Goal: Task Accomplishment & Management: Use online tool/utility

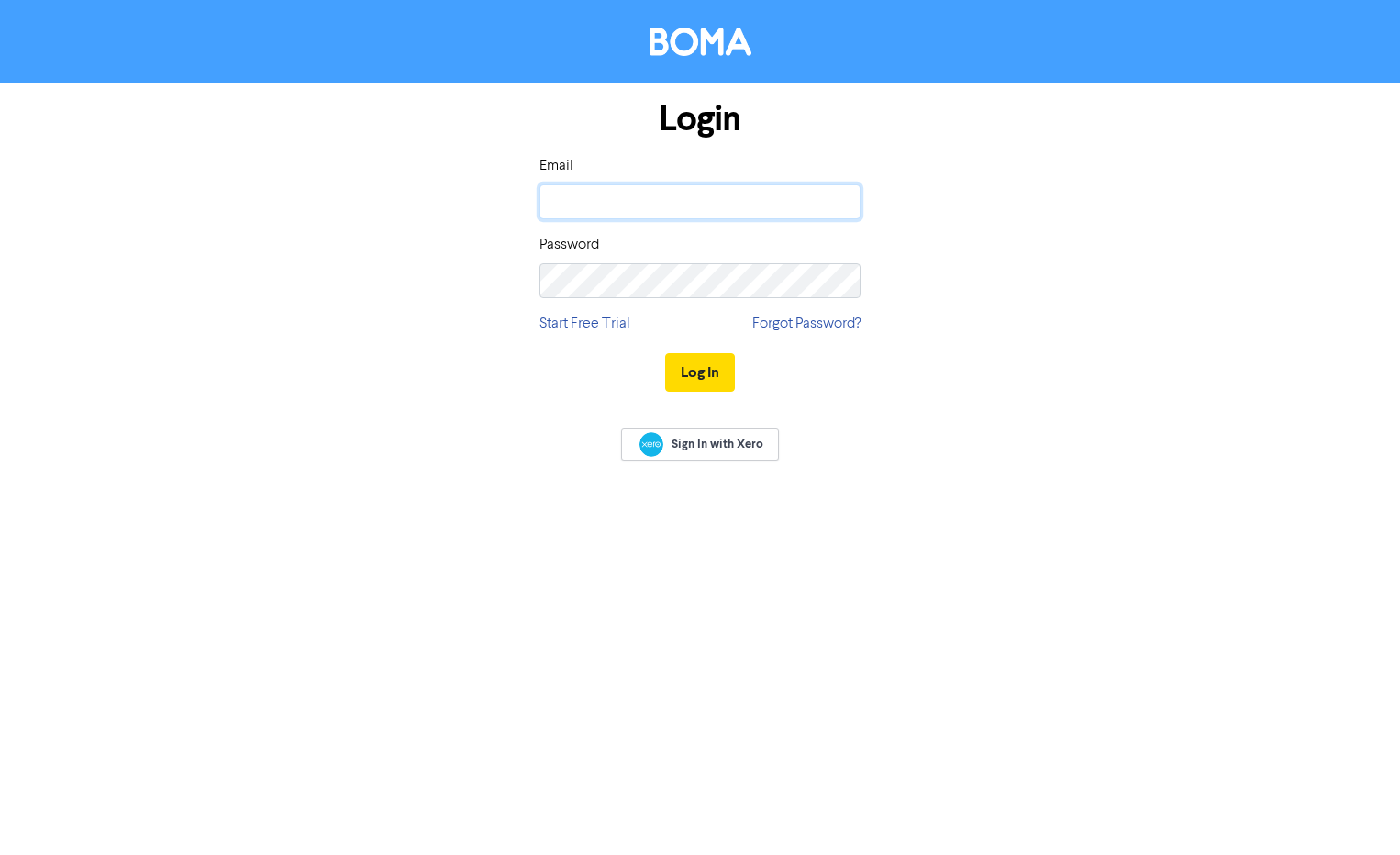
type input "[EMAIL_ADDRESS][DOMAIN_NAME]"
click at [704, 394] on div "Log In" at bounding box center [700, 372] width 321 height 75
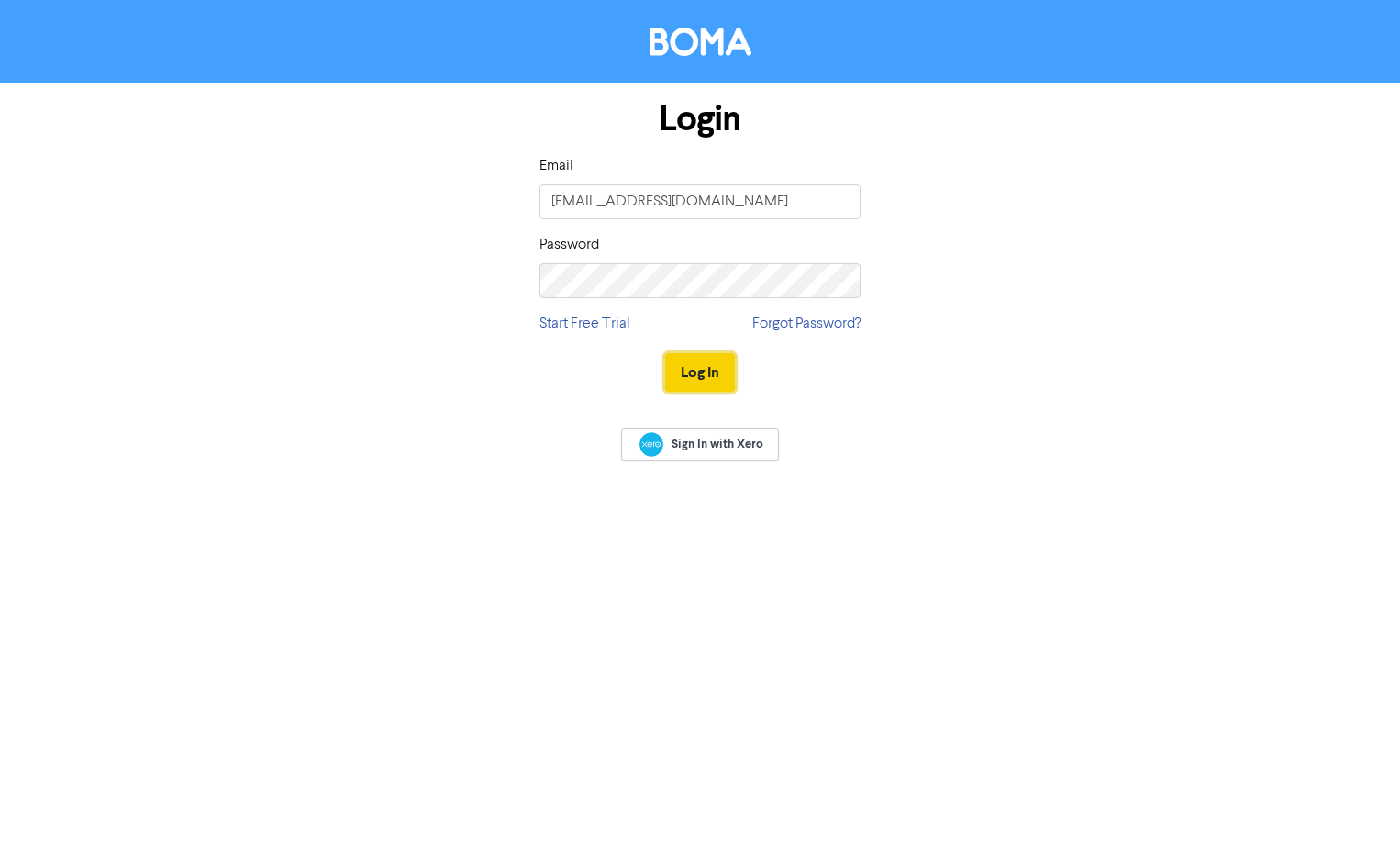
click at [703, 383] on button "Log In" at bounding box center [700, 373] width 69 height 39
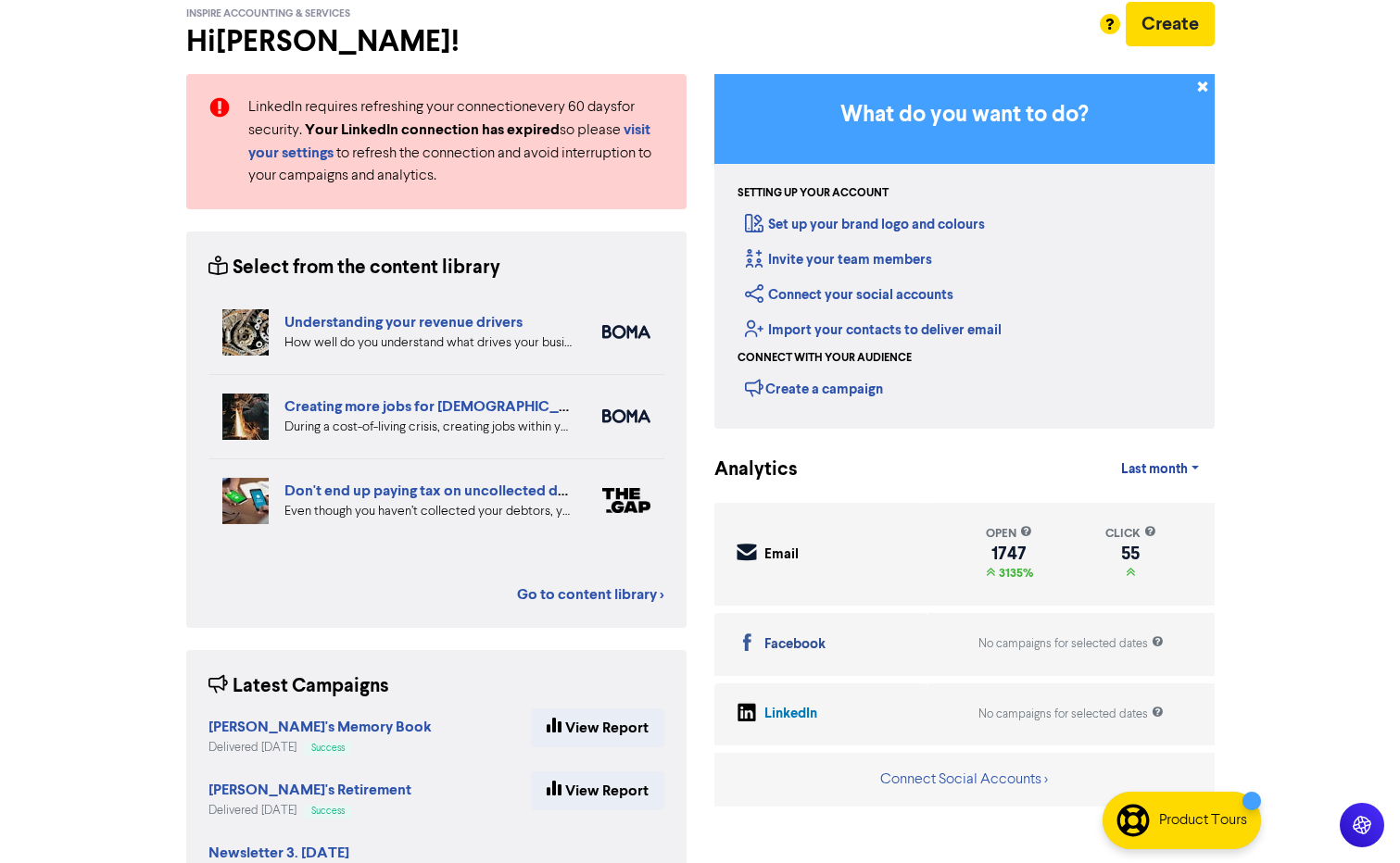
scroll to position [172, 0]
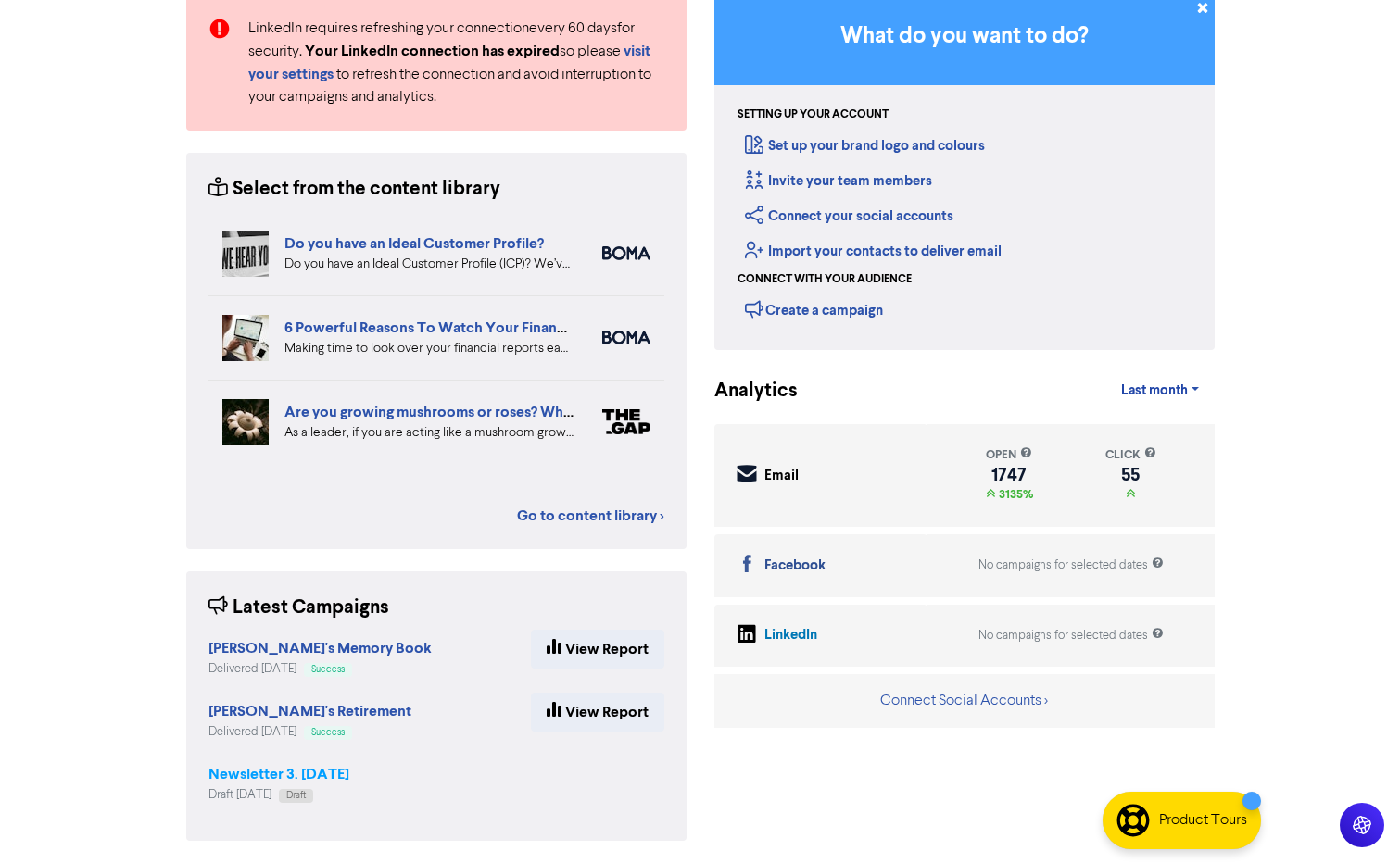
click at [256, 773] on strong "Newsletter 3. [DATE]" at bounding box center [278, 774] width 141 height 19
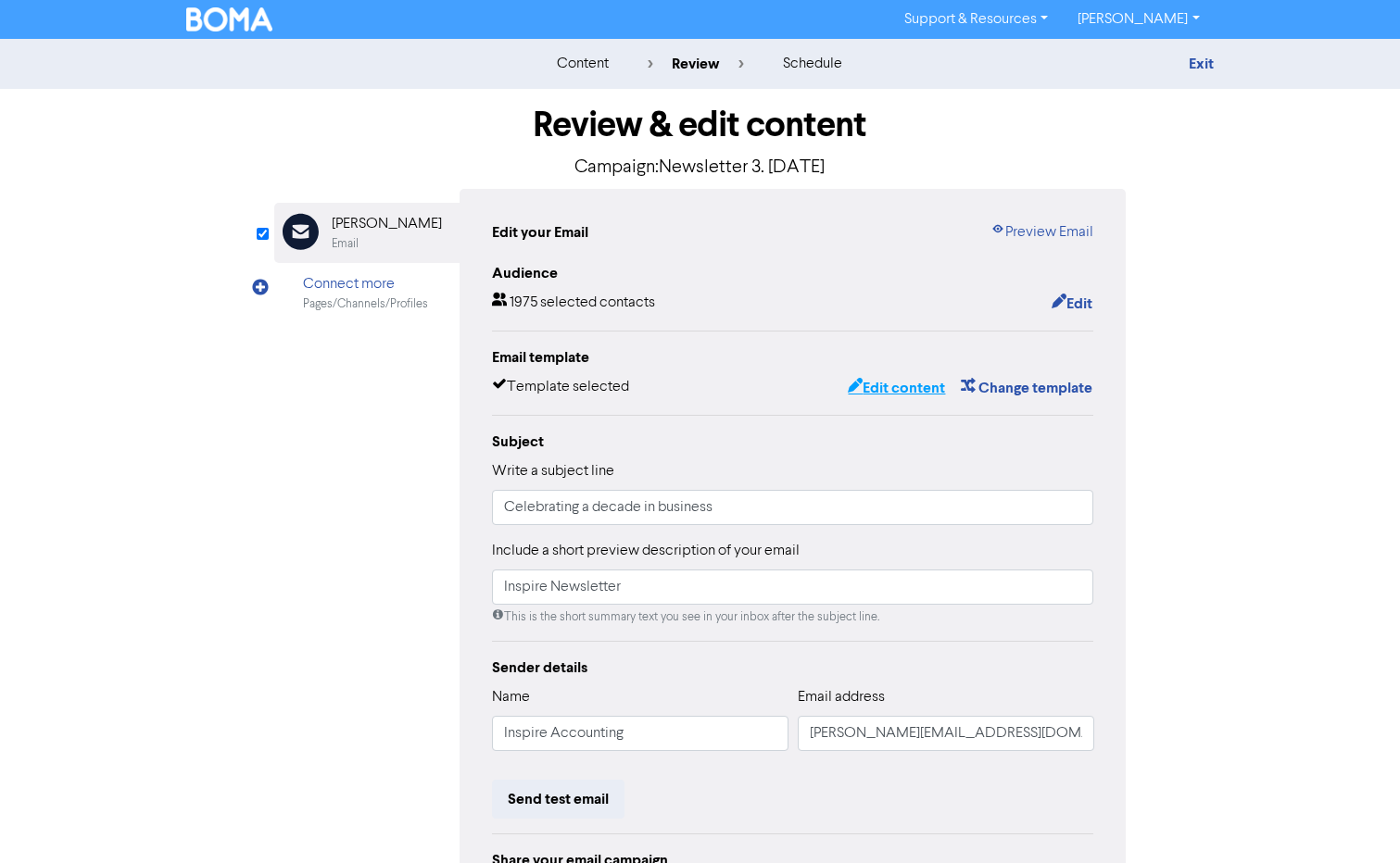
click at [895, 397] on button "Edit content" at bounding box center [896, 388] width 99 height 24
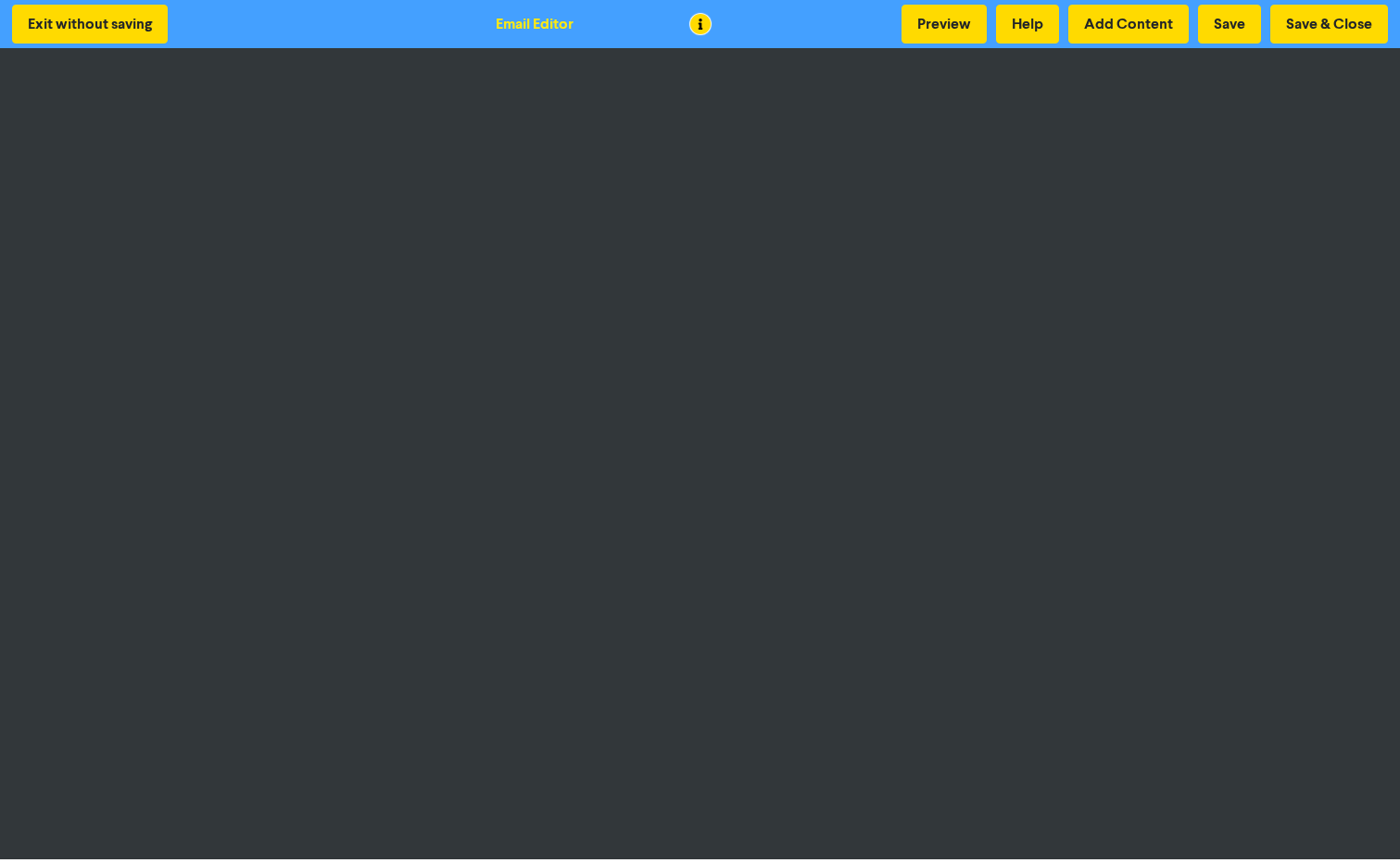
scroll to position [2, 0]
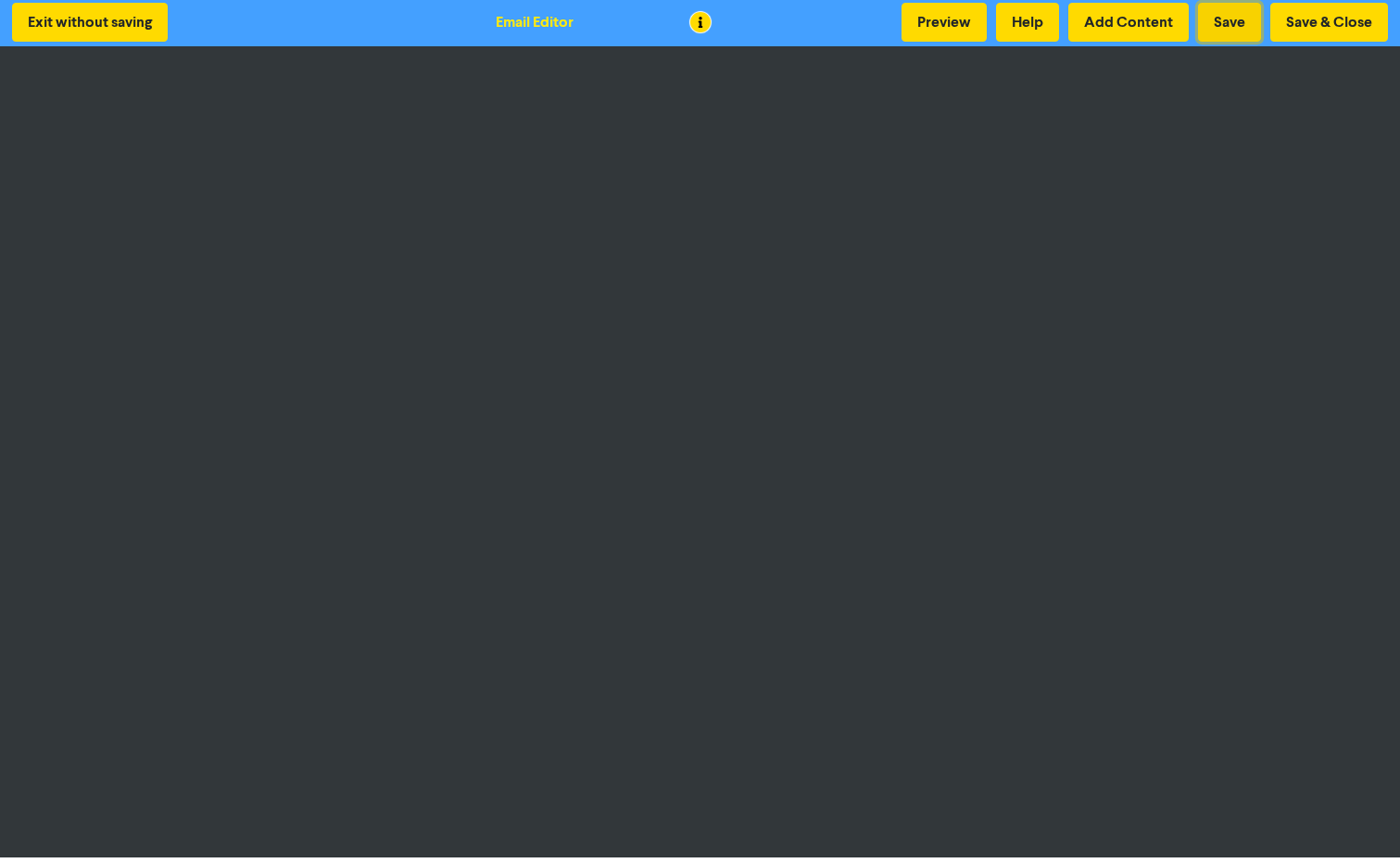
click at [1228, 21] on button "Save" at bounding box center [1230, 22] width 63 height 39
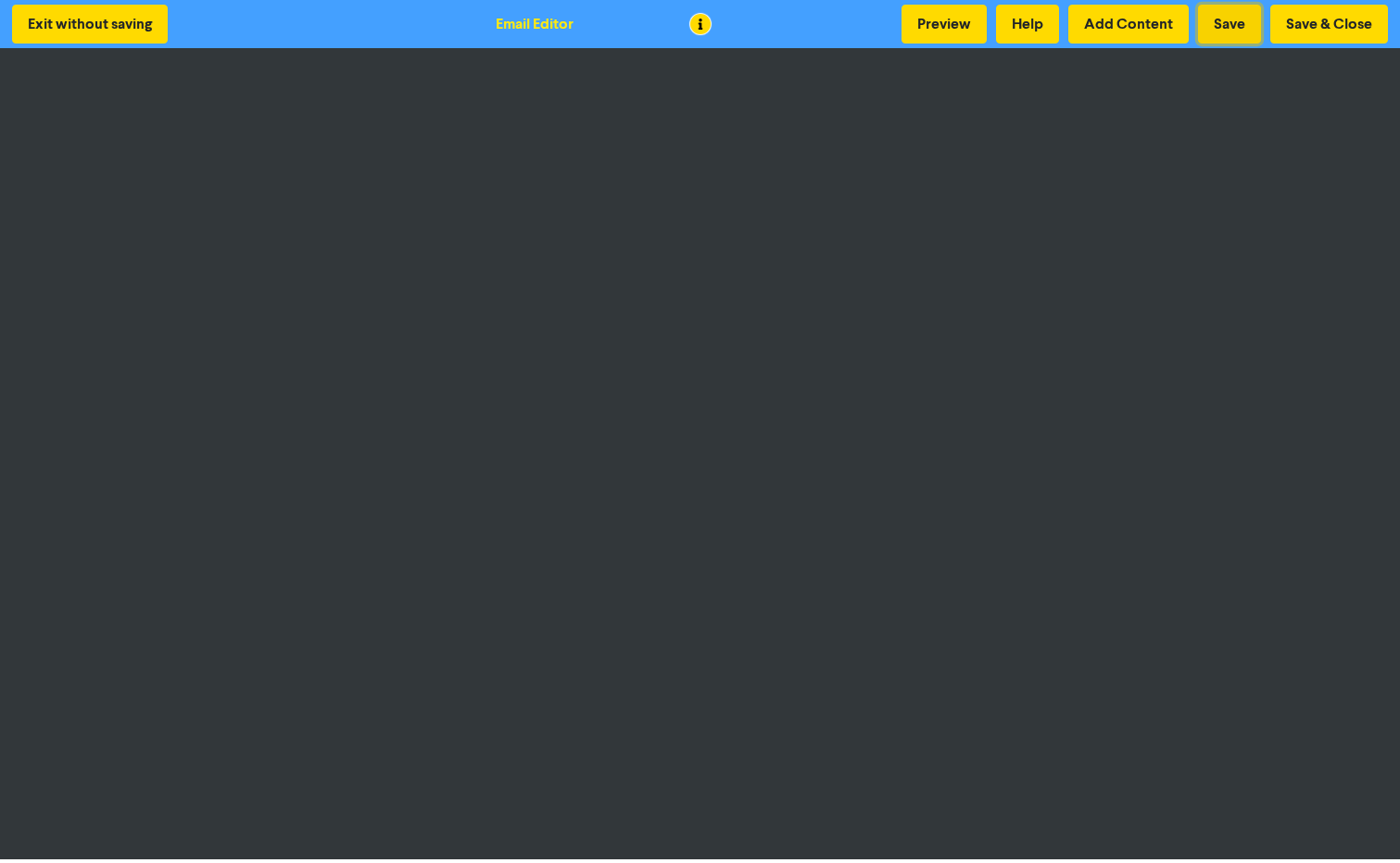
click at [1208, 30] on button "Save" at bounding box center [1230, 24] width 63 height 39
click at [1341, 23] on button "Save & Close" at bounding box center [1329, 24] width 118 height 39
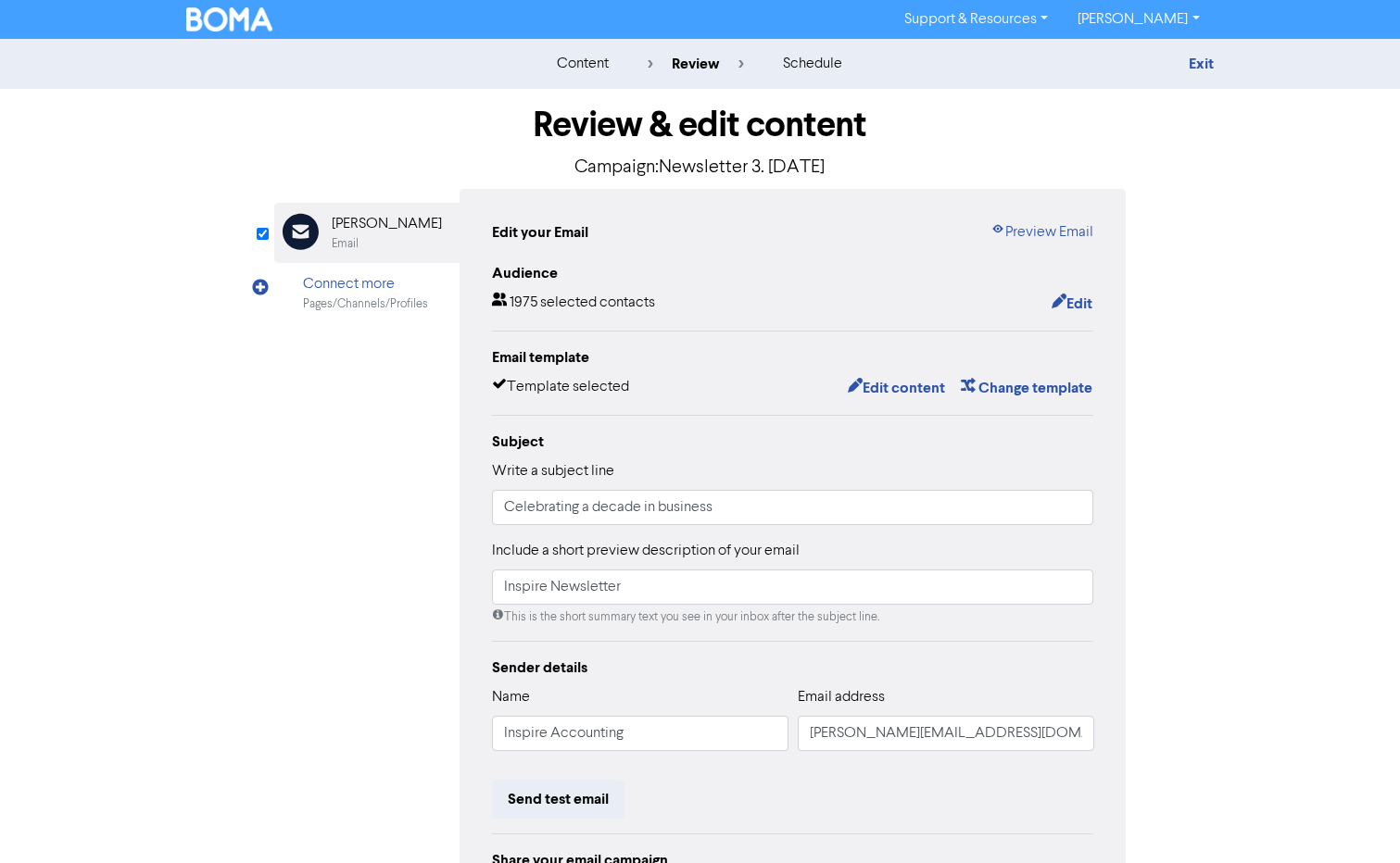
click at [1215, 64] on div "Exit" at bounding box center [1052, 64] width 352 height 22
click at [1197, 60] on link "Exit" at bounding box center [1201, 64] width 25 height 19
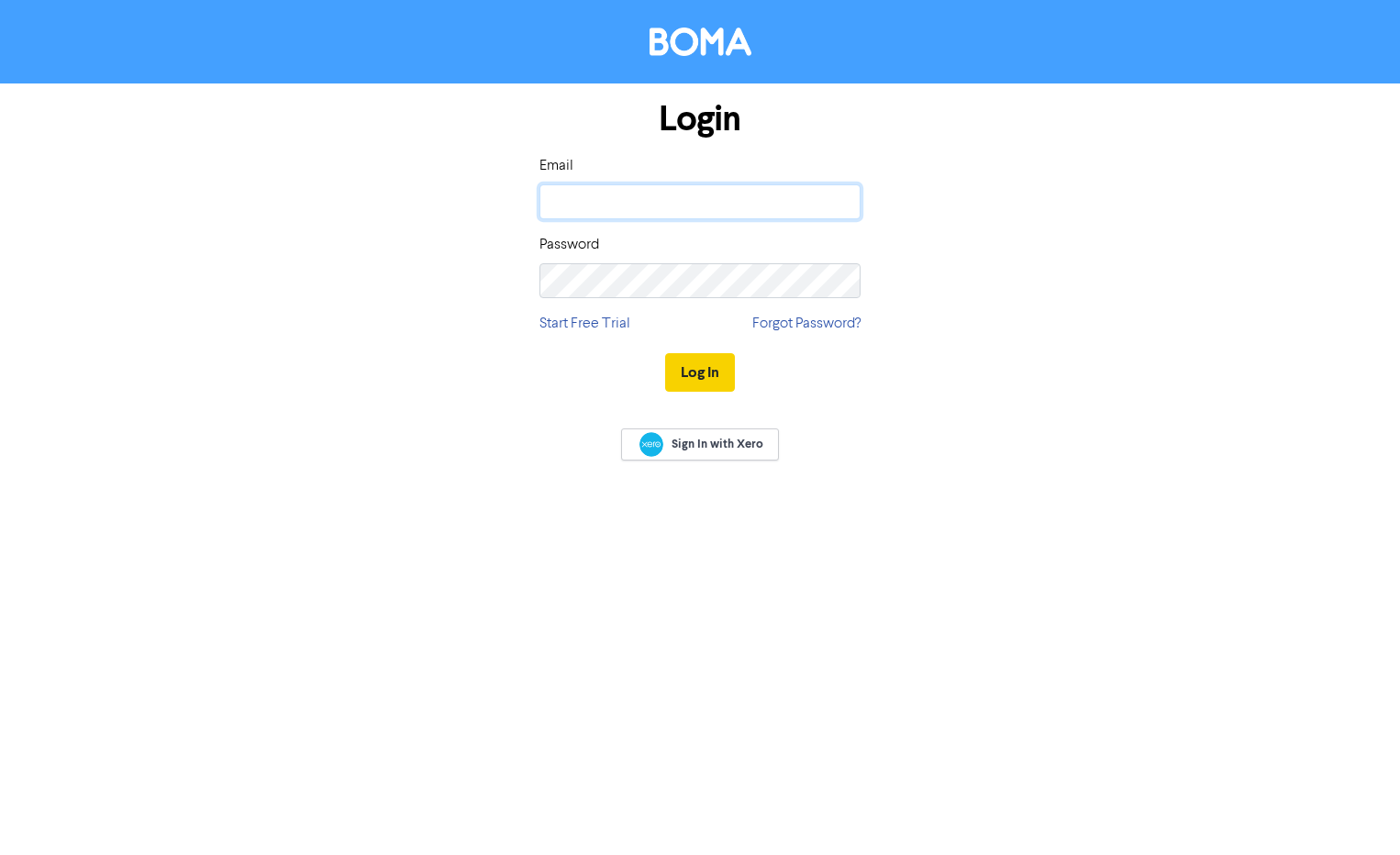
type input "[EMAIL_ADDRESS][DOMAIN_NAME]"
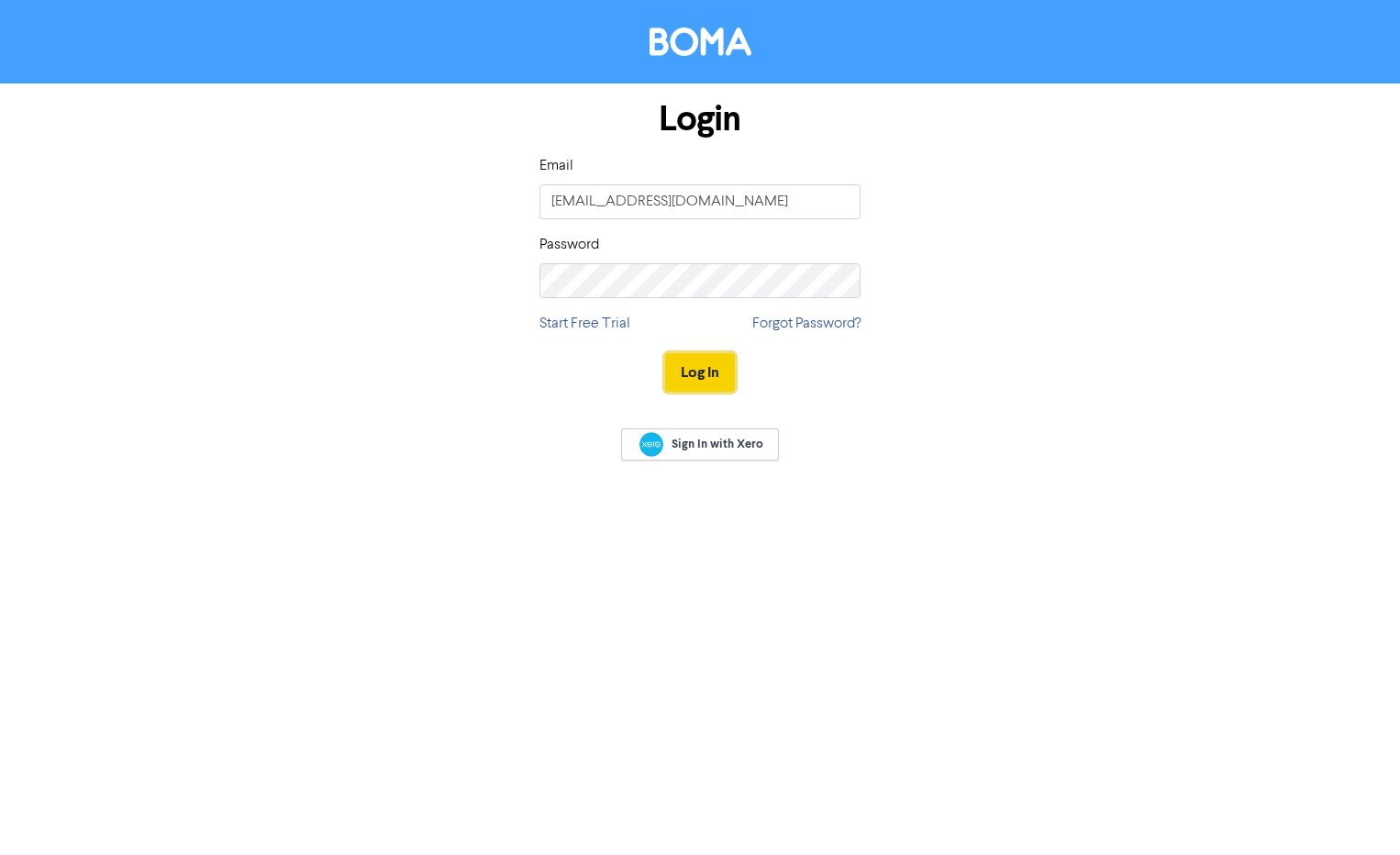
click at [677, 362] on button "Log In" at bounding box center [700, 373] width 69 height 39
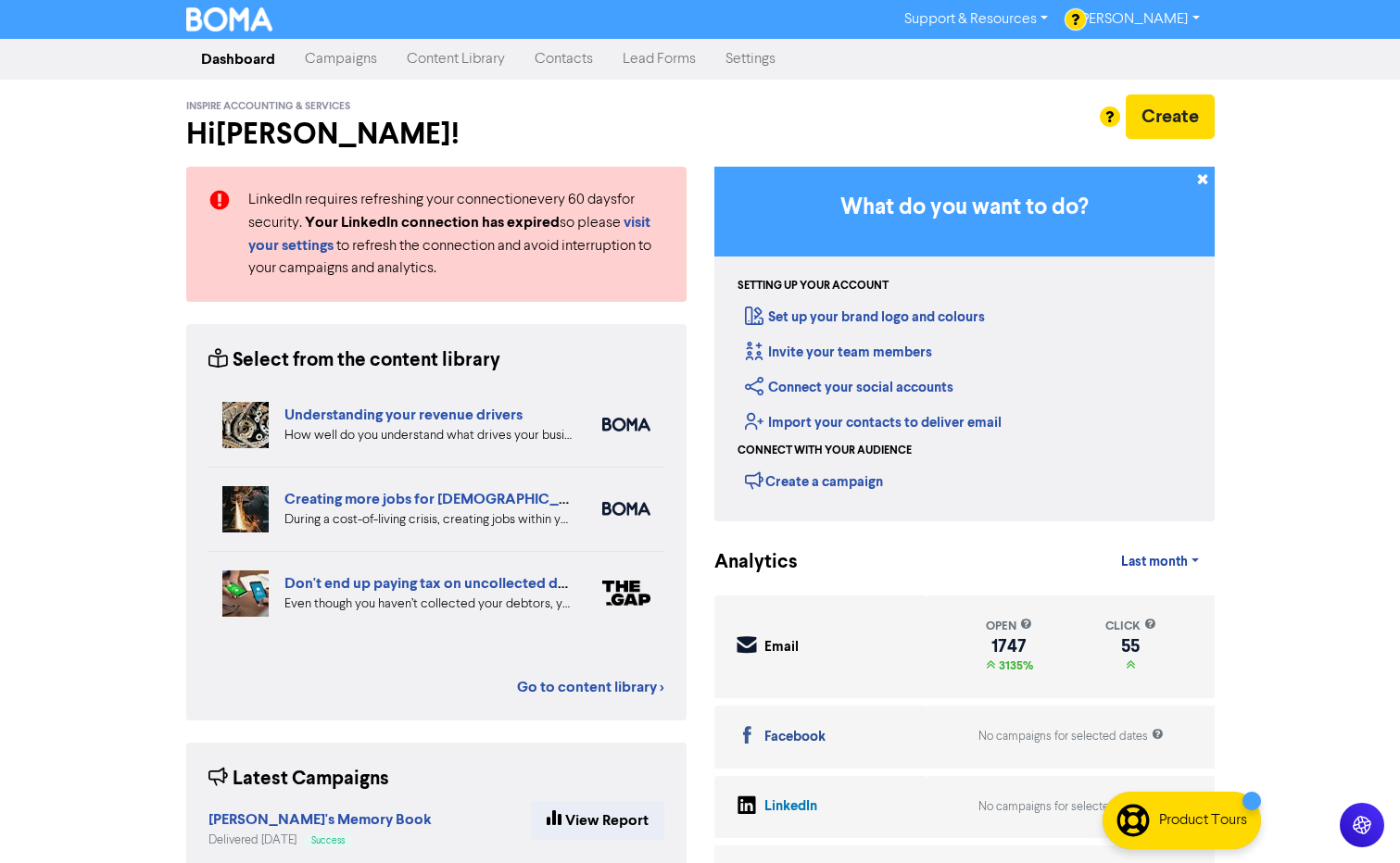
click at [360, 63] on link "Campaigns" at bounding box center [341, 60] width 102 height 37
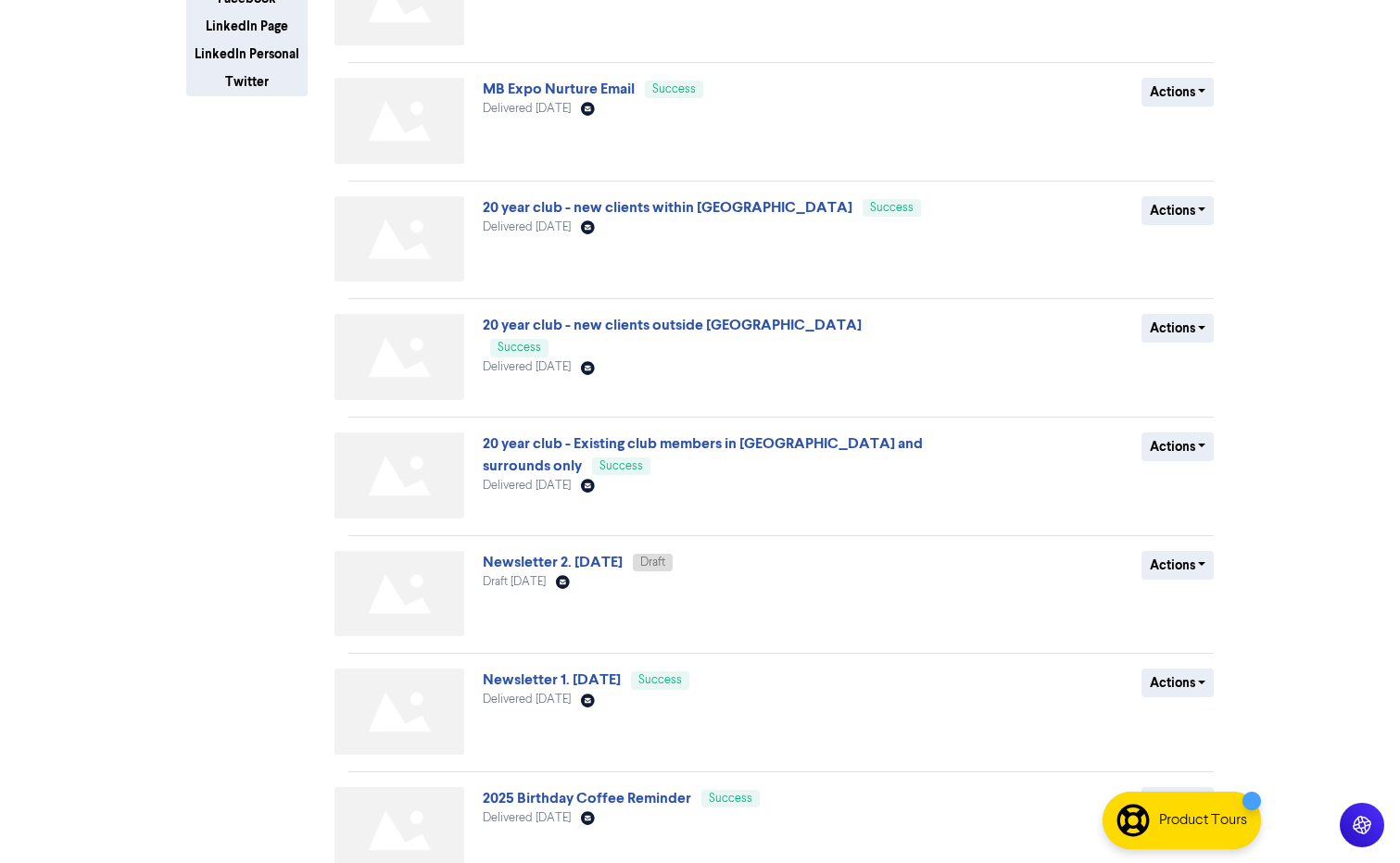
scroll to position [522, 0]
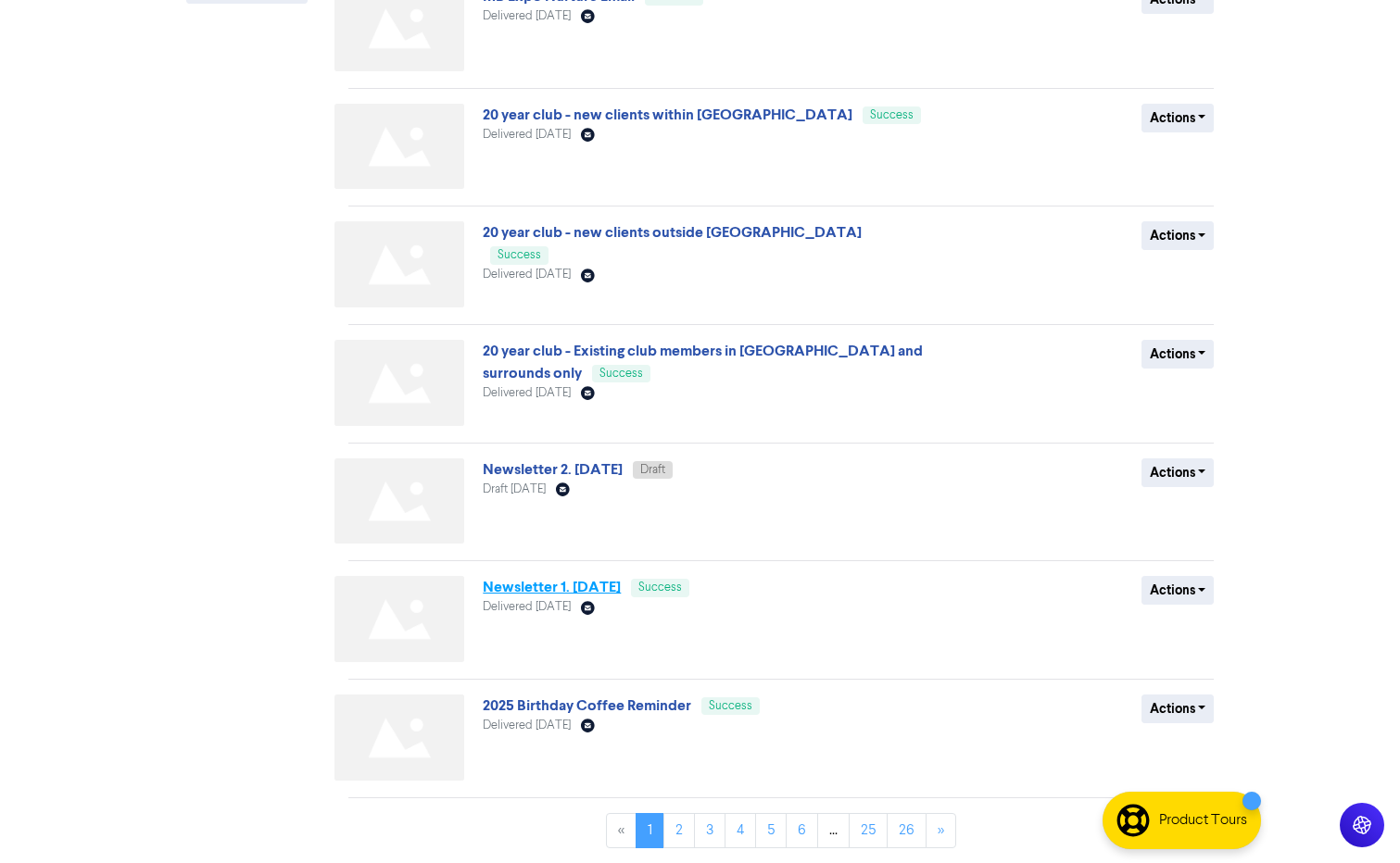
click at [570, 588] on link "Newsletter 1. [DATE]" at bounding box center [552, 587] width 138 height 19
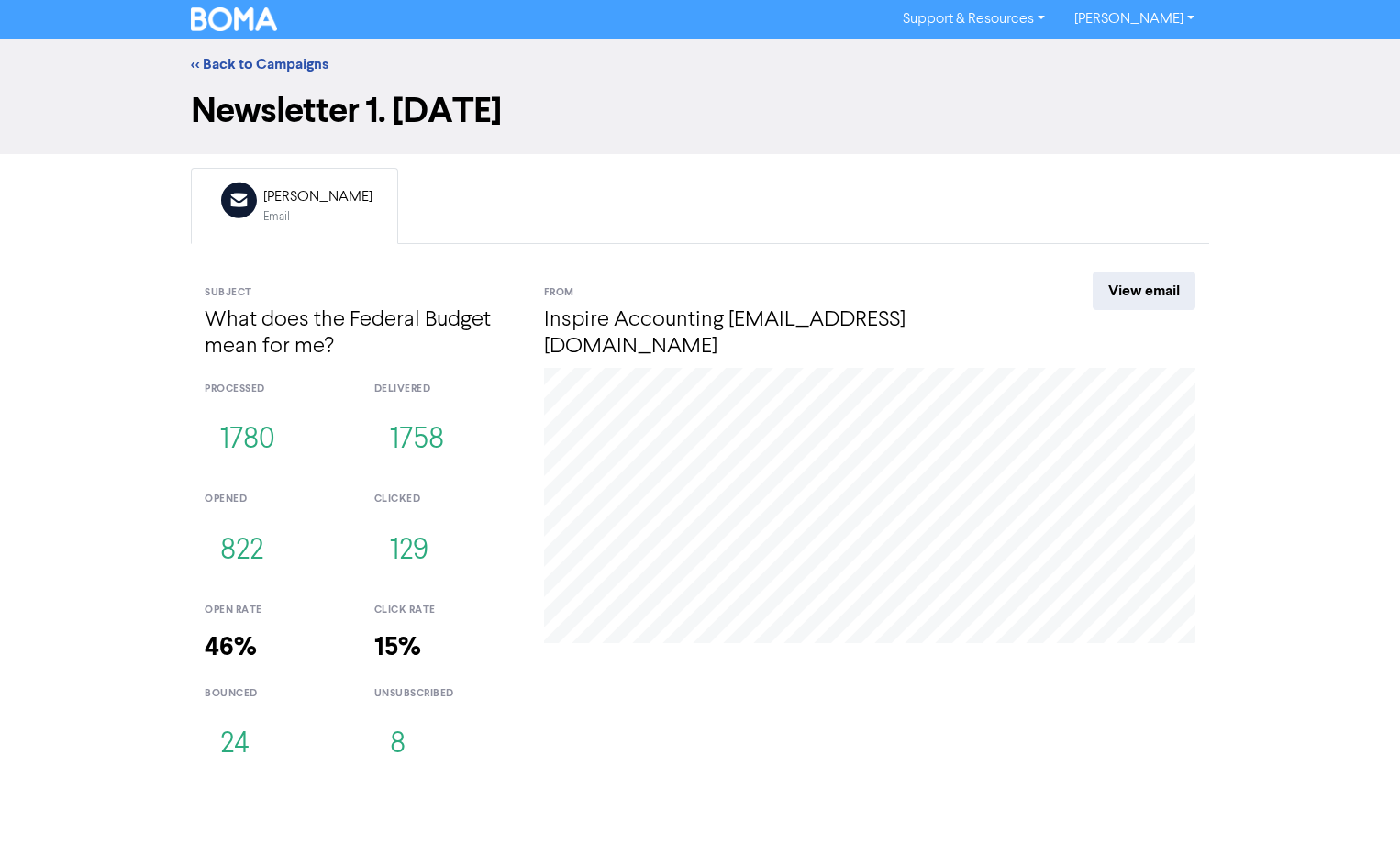
click at [294, 195] on div "[PERSON_NAME]" at bounding box center [318, 198] width 109 height 22
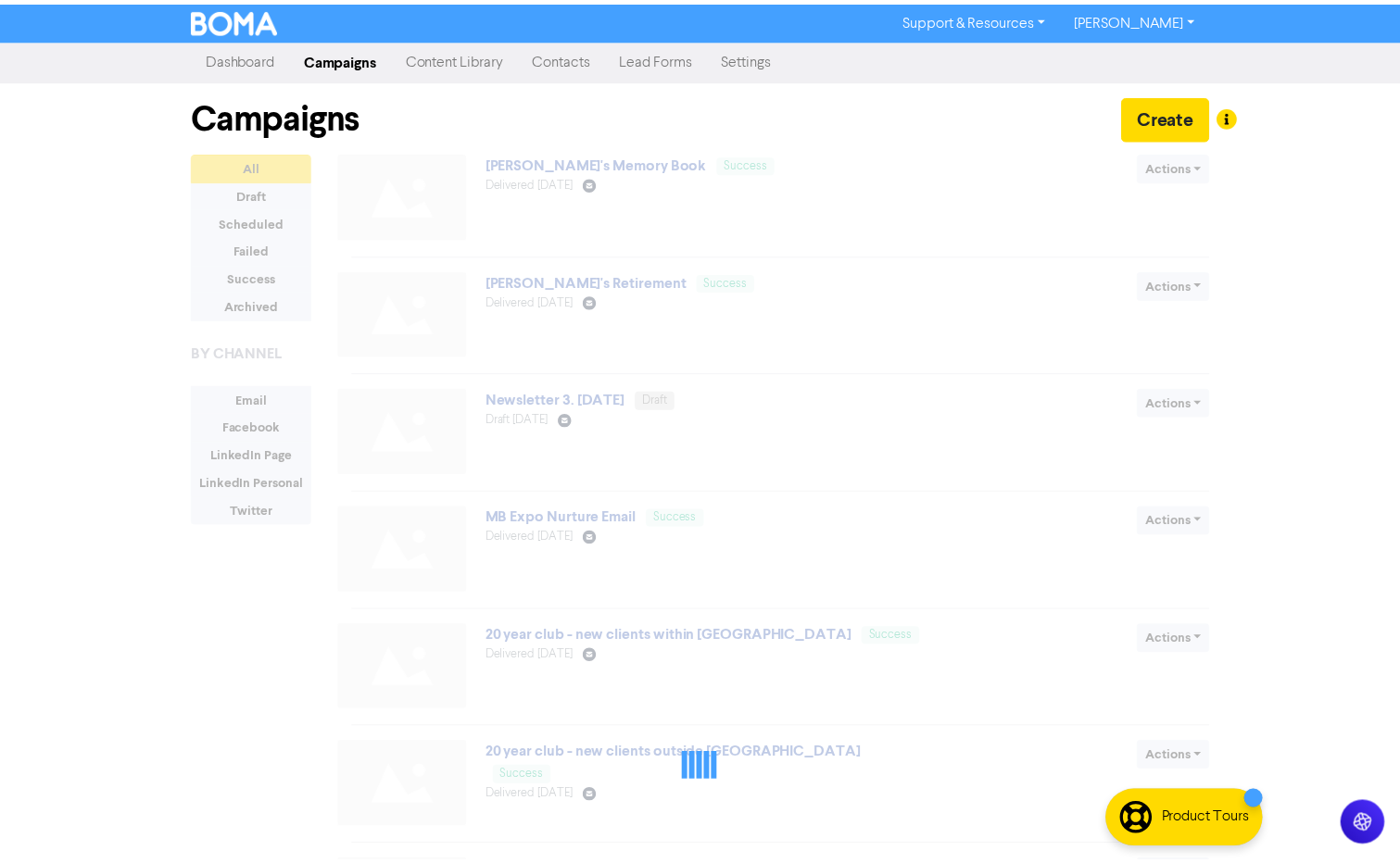
scroll to position [522, 0]
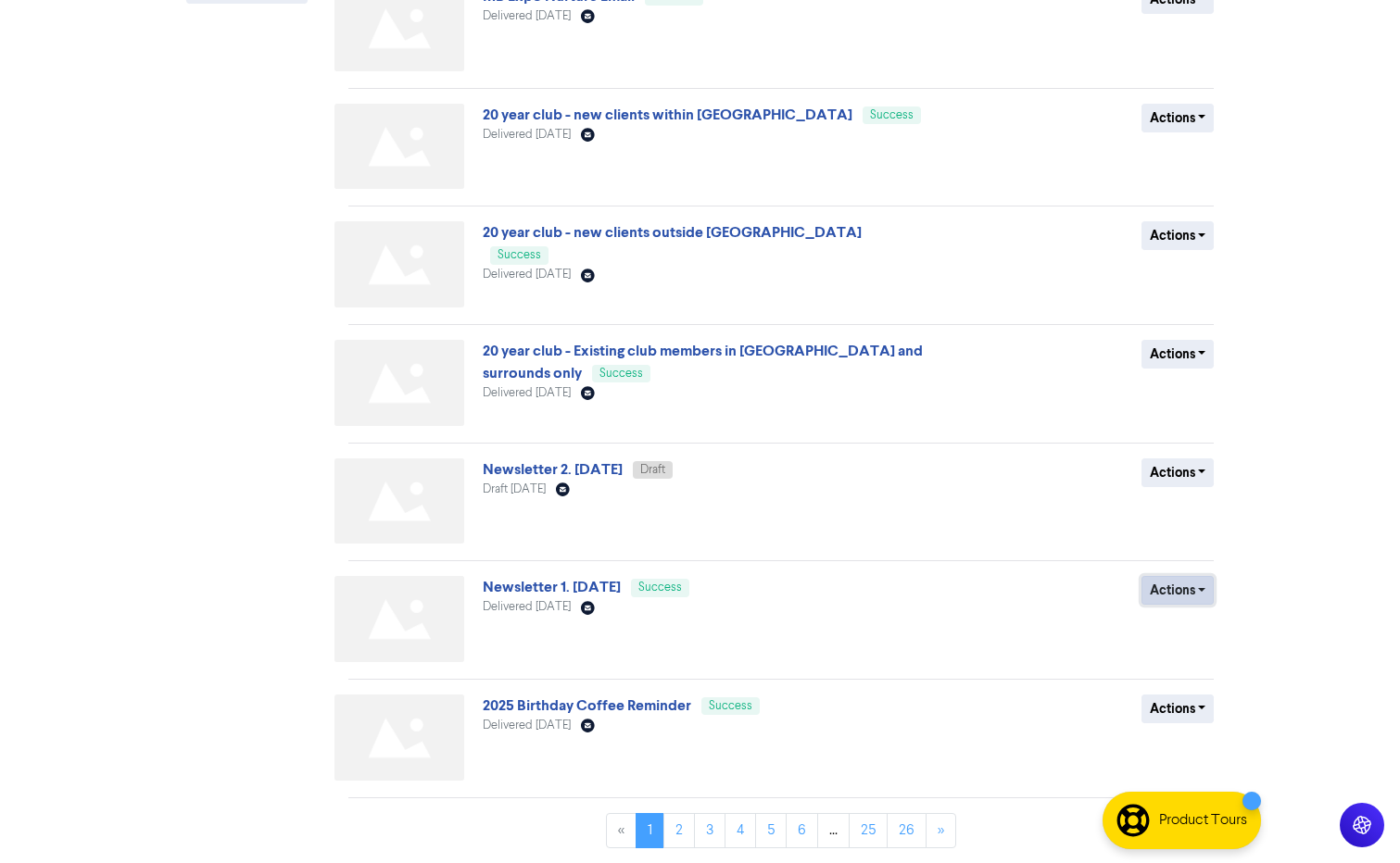
click at [1202, 587] on button "Actions" at bounding box center [1178, 590] width 73 height 29
click at [596, 587] on link "Newsletter 1. [DATE]" at bounding box center [552, 587] width 138 height 19
